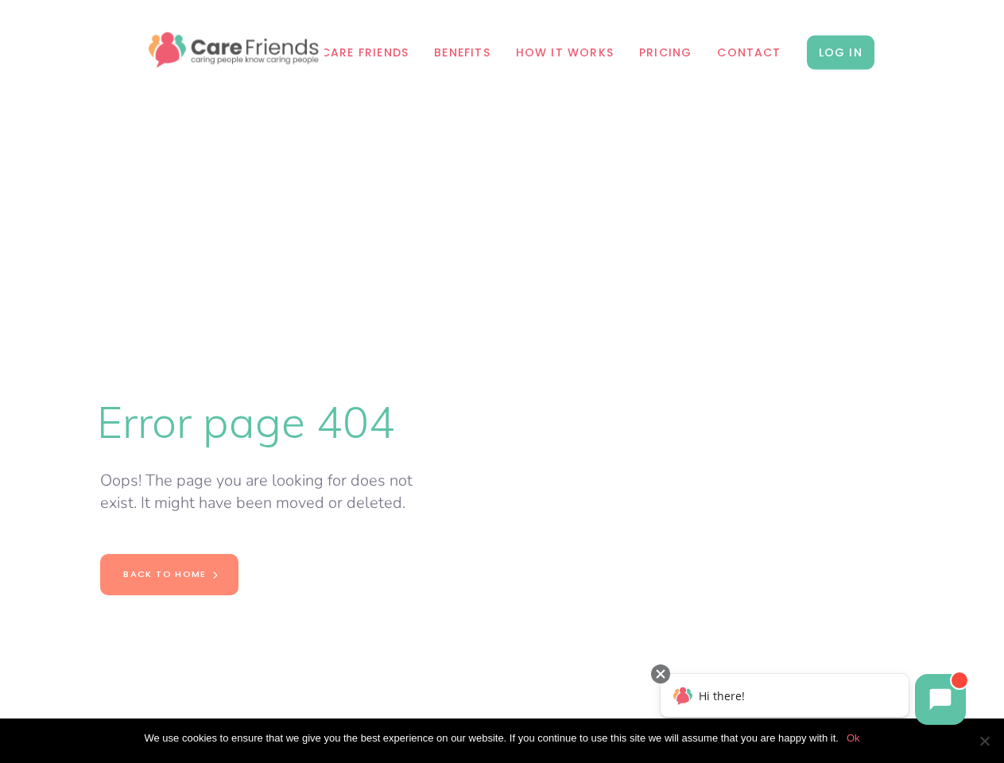
click at [984, 741] on span "Cookie Notice" at bounding box center [984, 741] width 16 height 16
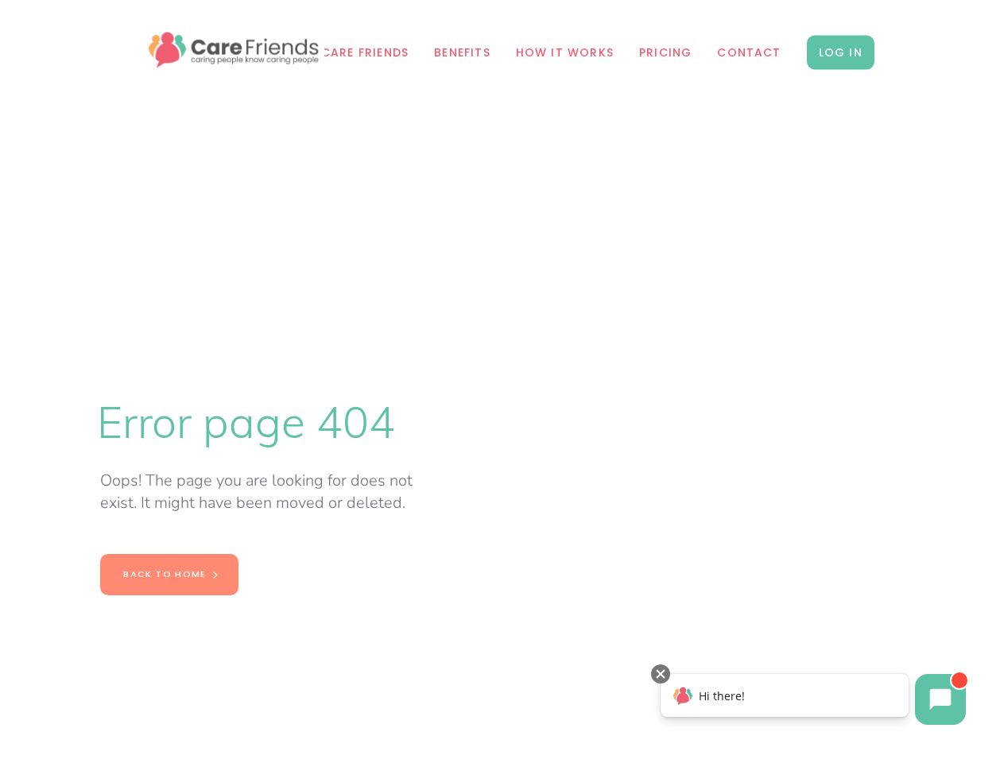
click at [941, 700] on icon at bounding box center [940, 699] width 21 height 21
click at [785, 696] on div "Hi there!" at bounding box center [785, 695] width 248 height 43
click at [661, 674] on div at bounding box center [660, 674] width 19 height 19
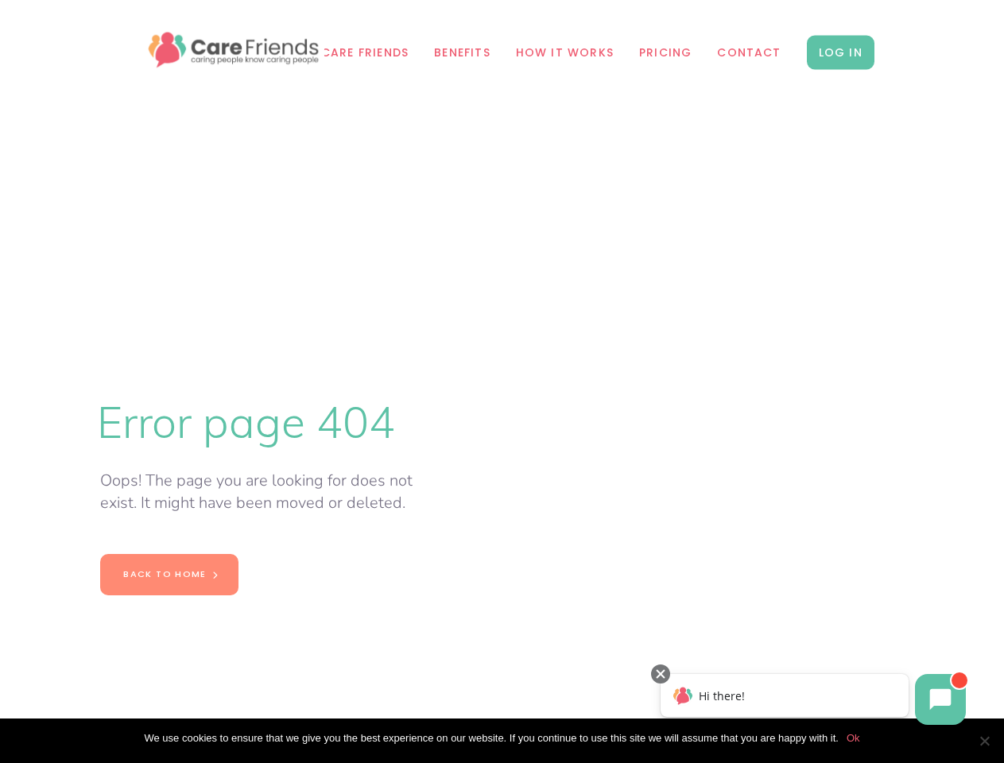
click at [984, 741] on span "Cookie Notice" at bounding box center [984, 741] width 16 height 16
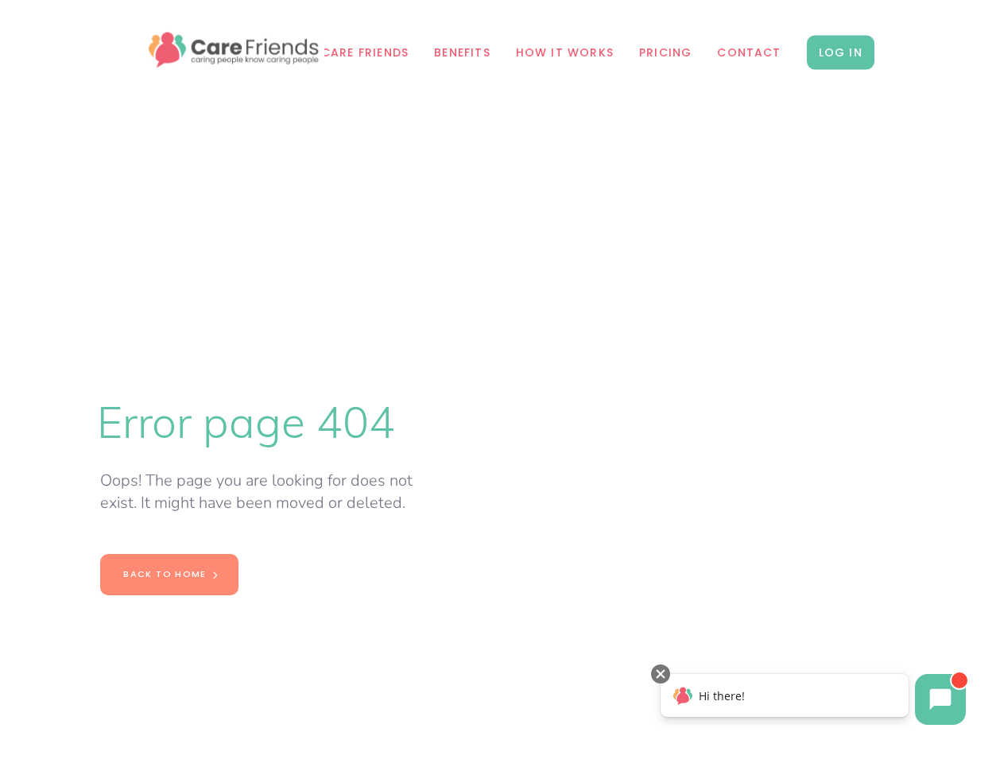
click at [941, 700] on icon at bounding box center [940, 699] width 21 height 21
click at [785, 696] on div "Hi there!" at bounding box center [785, 695] width 248 height 43
click at [661, 674] on div at bounding box center [660, 674] width 19 height 19
